Goal: Book appointment/travel/reservation

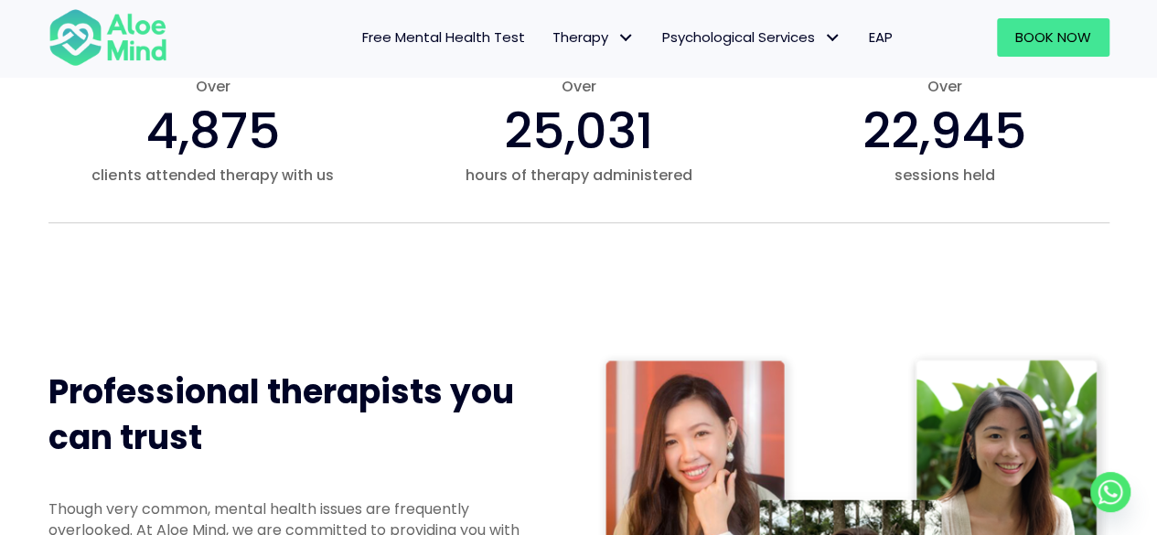
scroll to position [1097, 0]
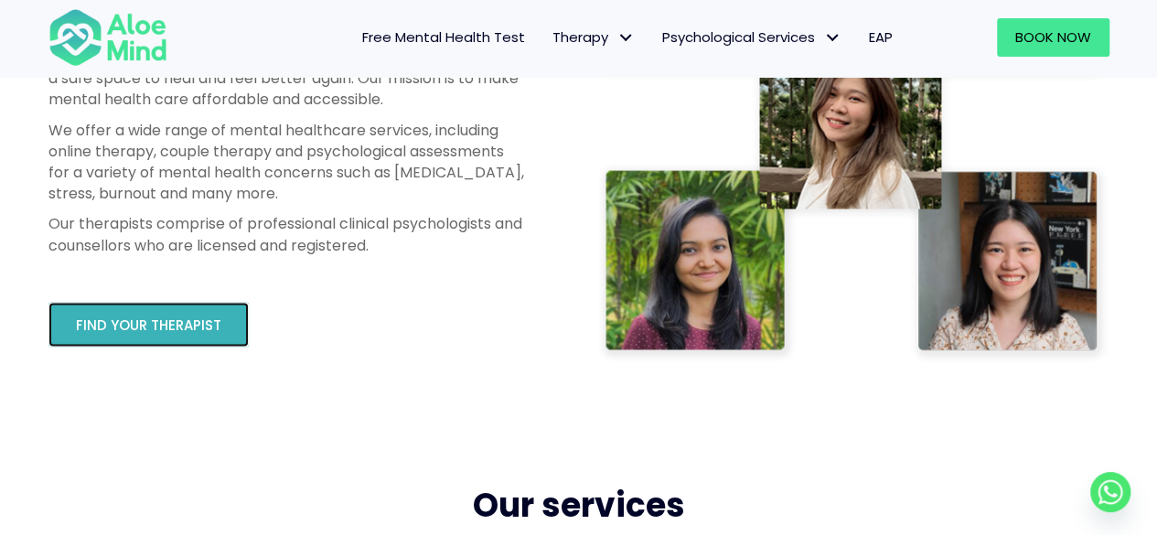
click at [198, 313] on link "Find your therapist" at bounding box center [148, 324] width 200 height 45
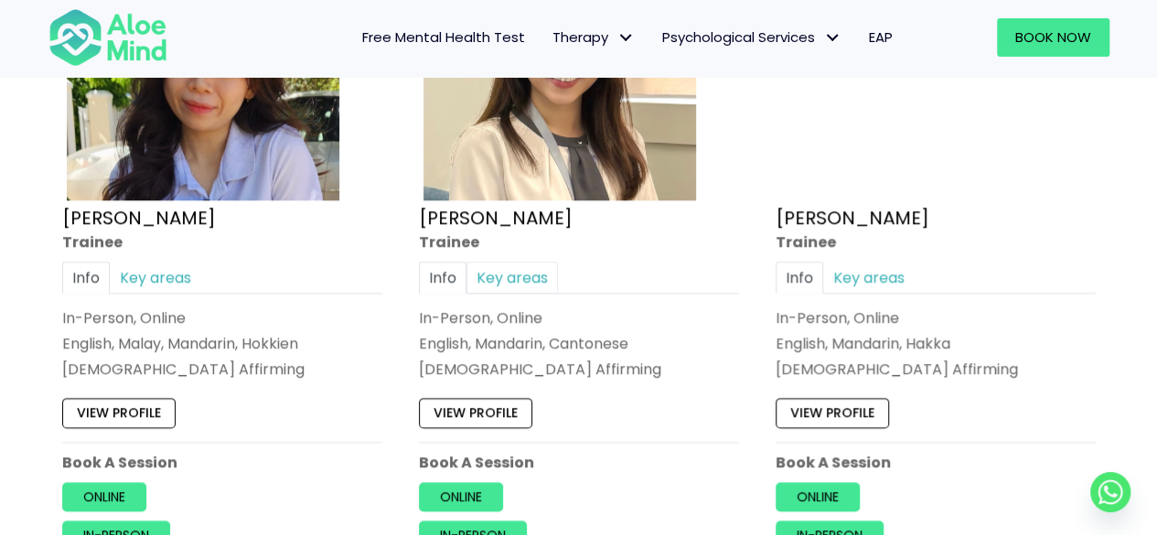
scroll to position [1112, 0]
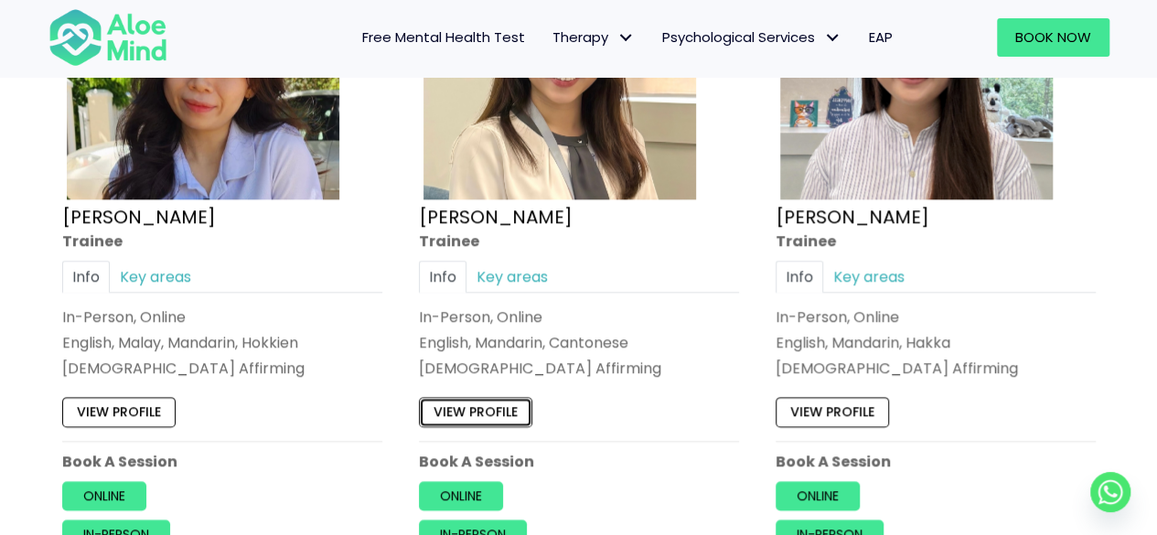
click at [465, 407] on link "View profile" at bounding box center [475, 411] width 113 height 29
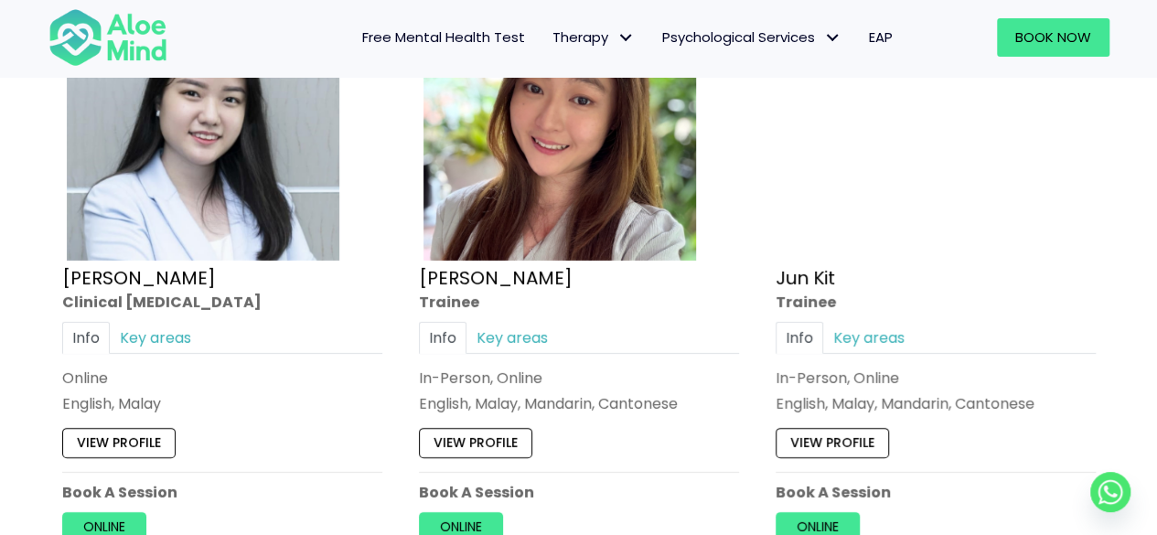
scroll to position [6506, 0]
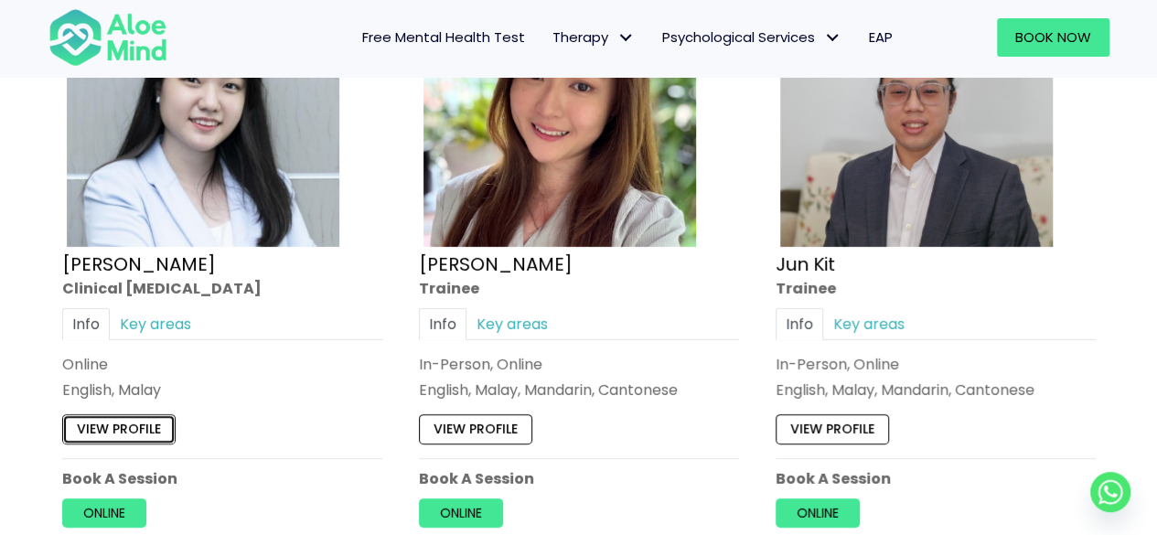
click at [108, 417] on link "View profile" at bounding box center [118, 429] width 113 height 29
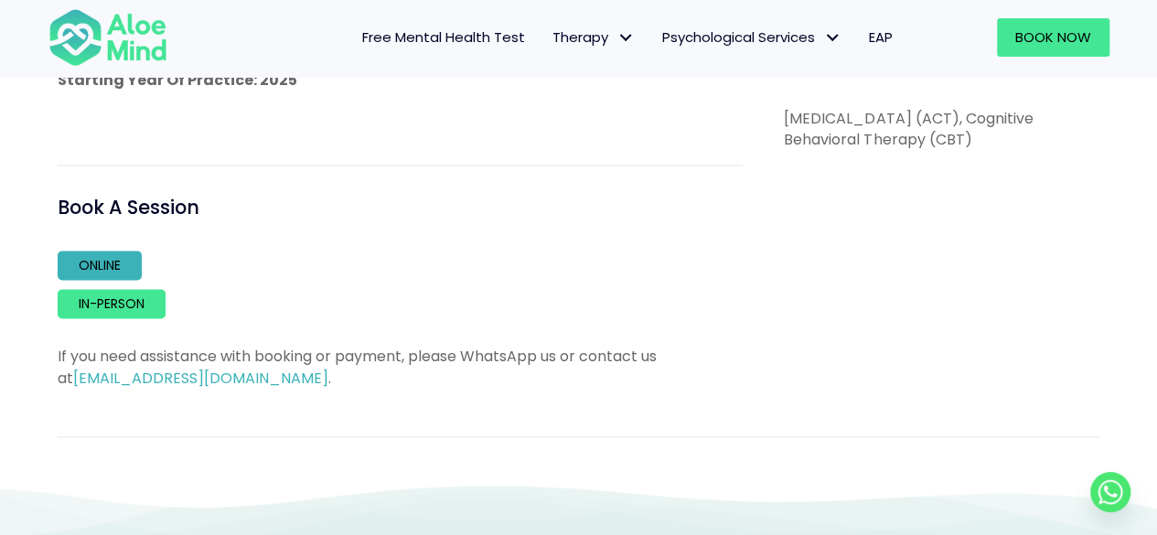
scroll to position [1099, 0]
click at [113, 272] on link "Online" at bounding box center [100, 264] width 84 height 29
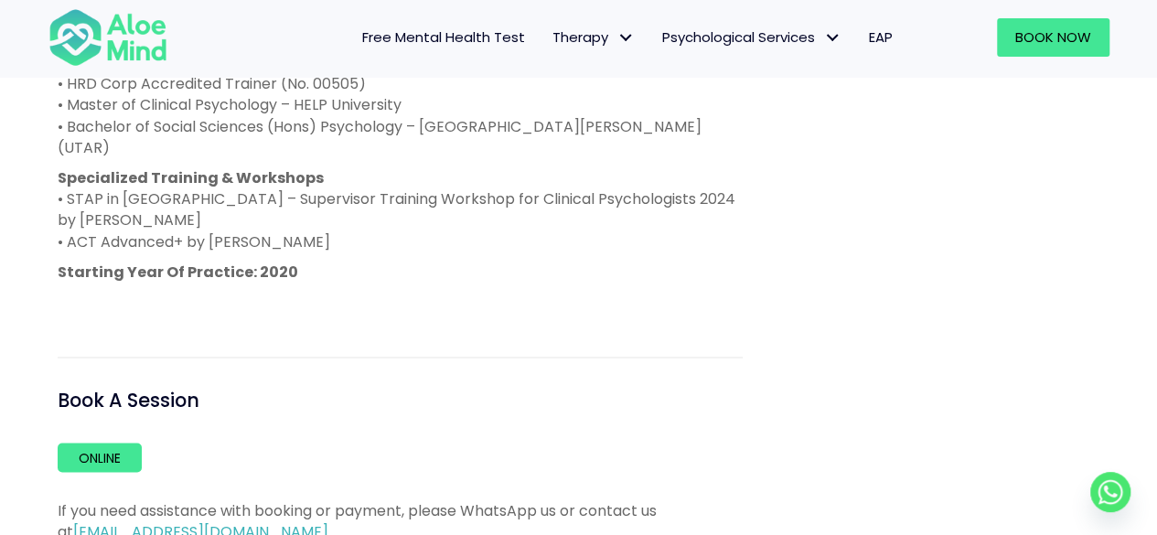
scroll to position [1463, 0]
